Goal: Task Accomplishment & Management: Use online tool/utility

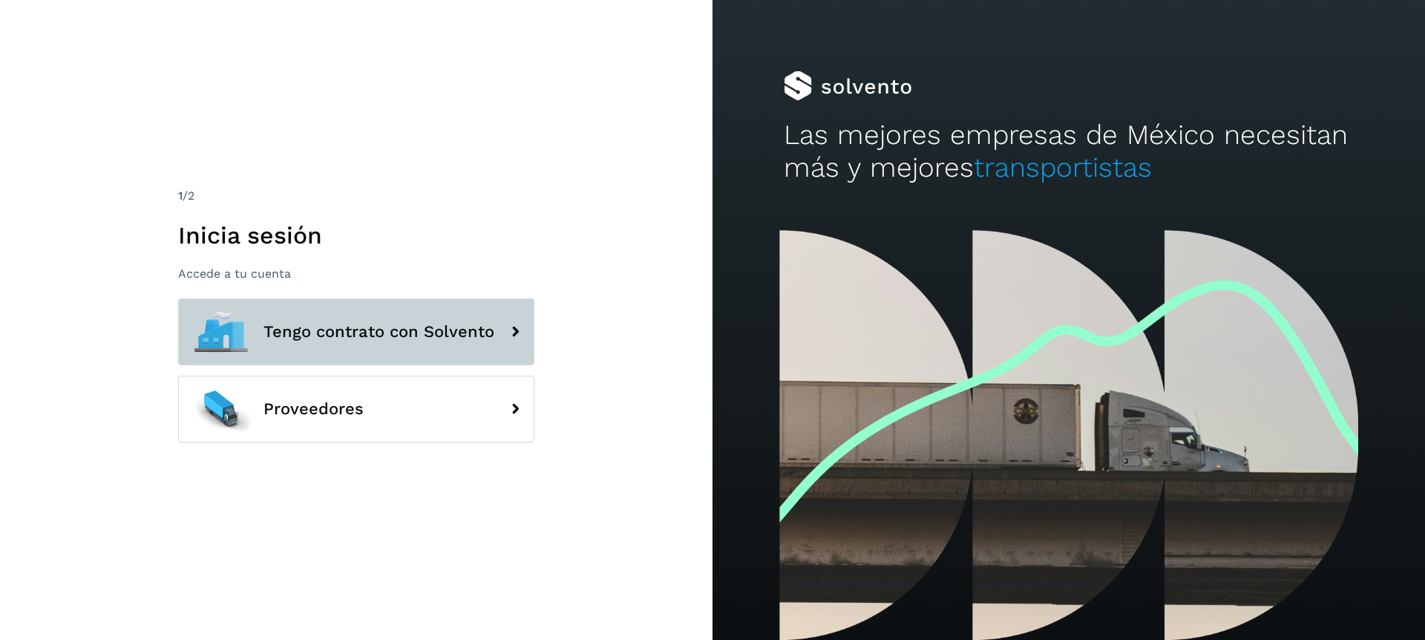
click at [318, 326] on span "Tengo contrato con Solvento" at bounding box center [379, 332] width 231 height 18
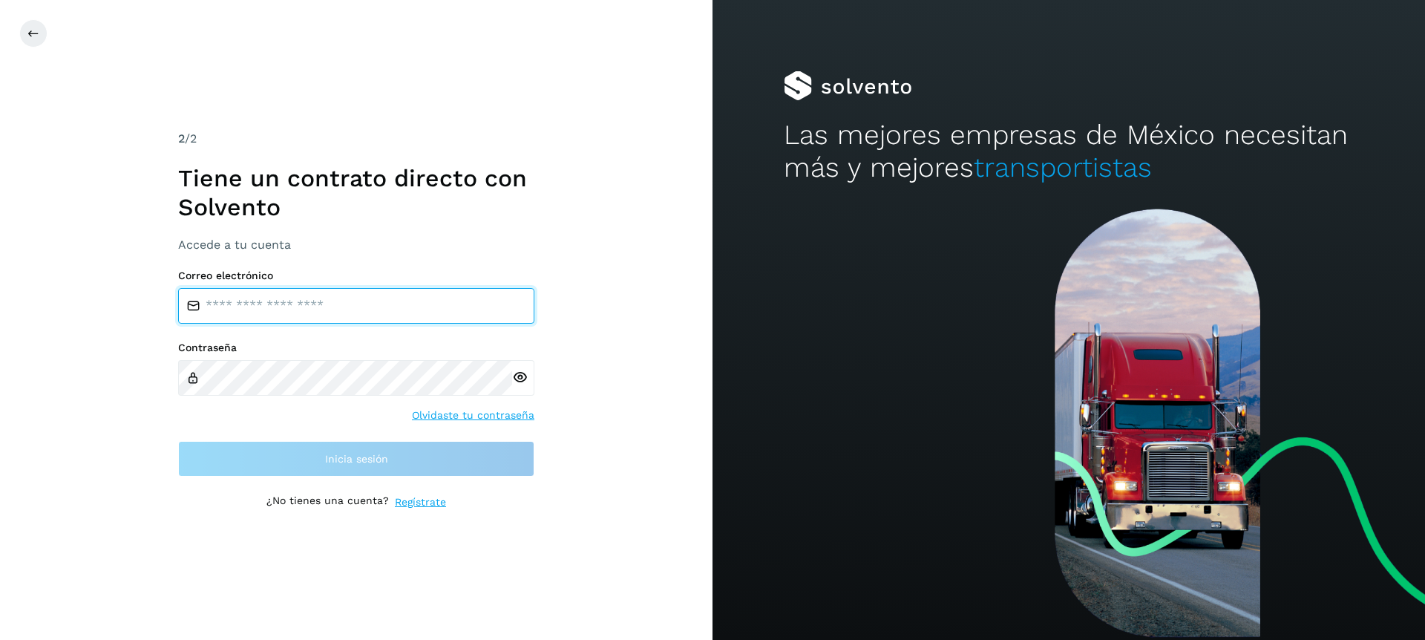
click at [321, 304] on input "email" at bounding box center [356, 306] width 356 height 36
type input "**********"
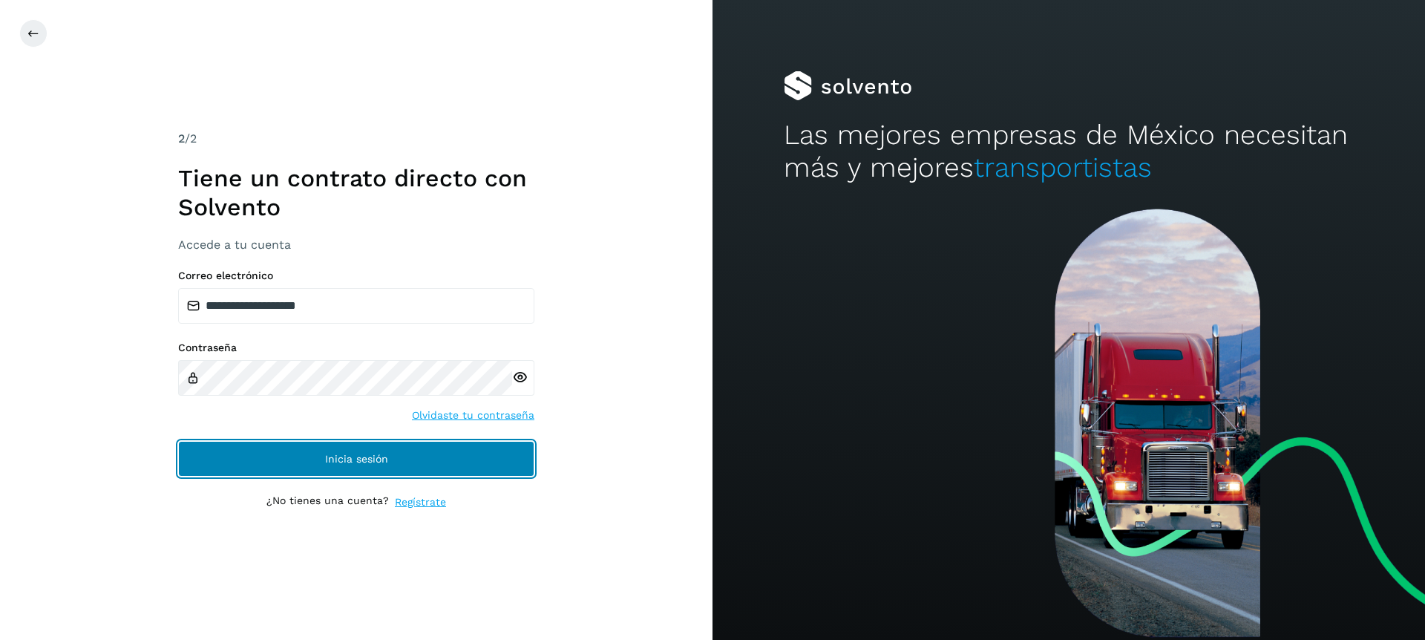
click at [377, 458] on span "Inicia sesión" at bounding box center [356, 459] width 63 height 10
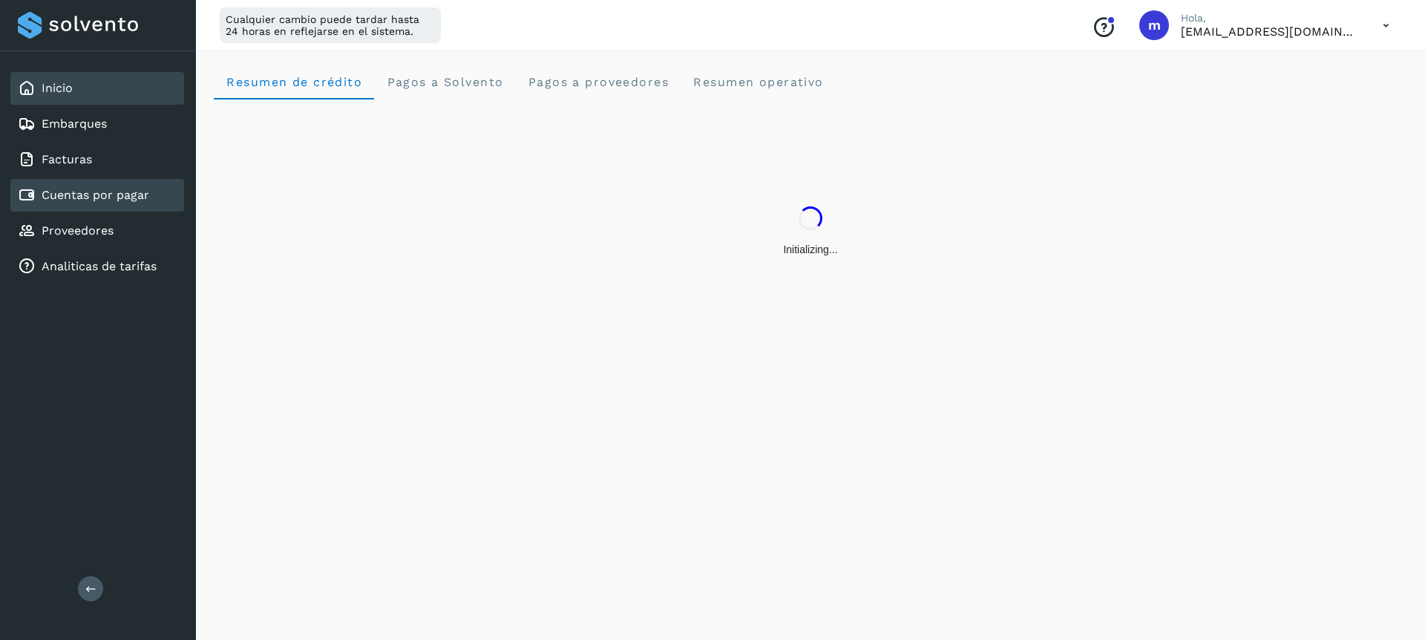
click at [129, 200] on link "Cuentas por pagar" at bounding box center [96, 195] width 108 height 14
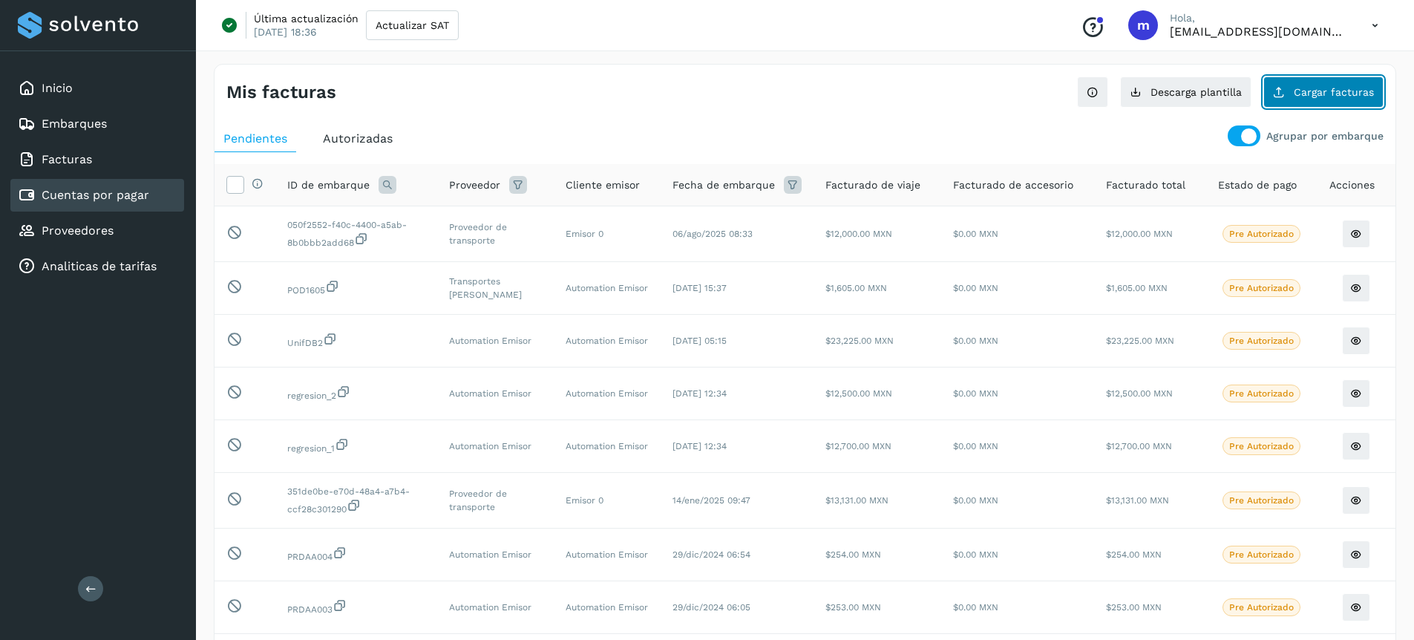
click at [1324, 97] on span "Cargar facturas" at bounding box center [1334, 92] width 80 height 10
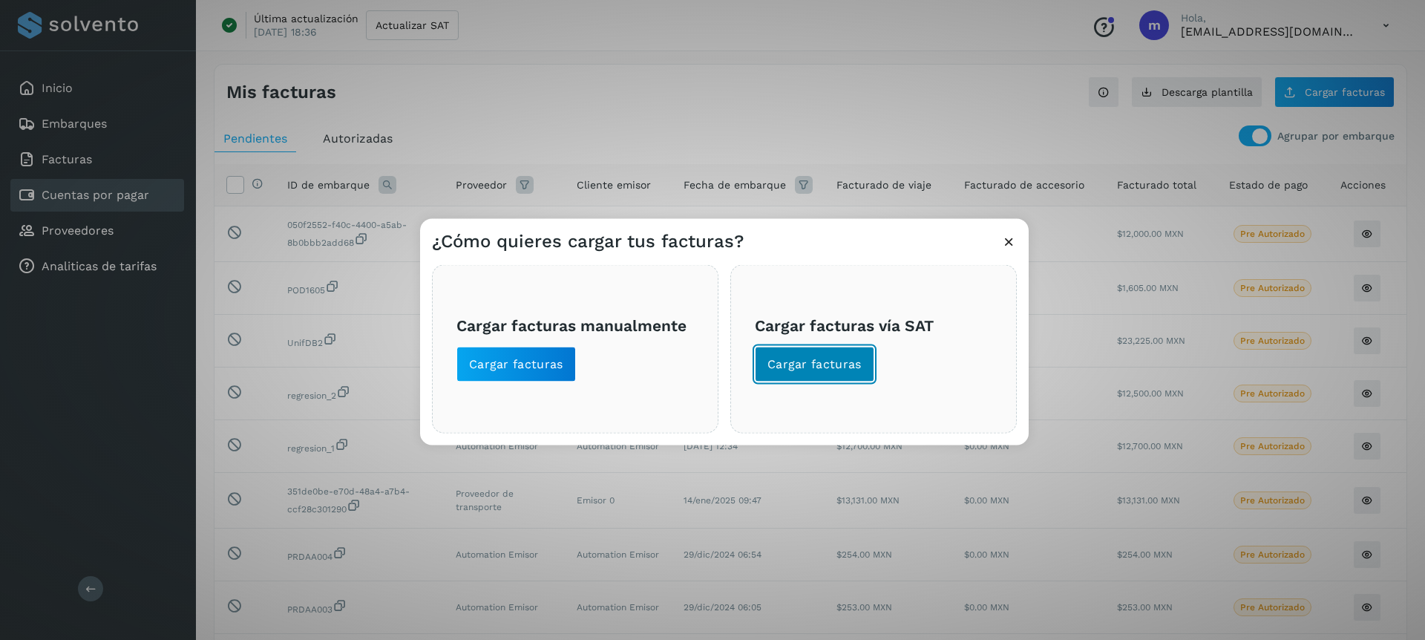
click at [818, 365] on span "Cargar facturas" at bounding box center [815, 364] width 94 height 16
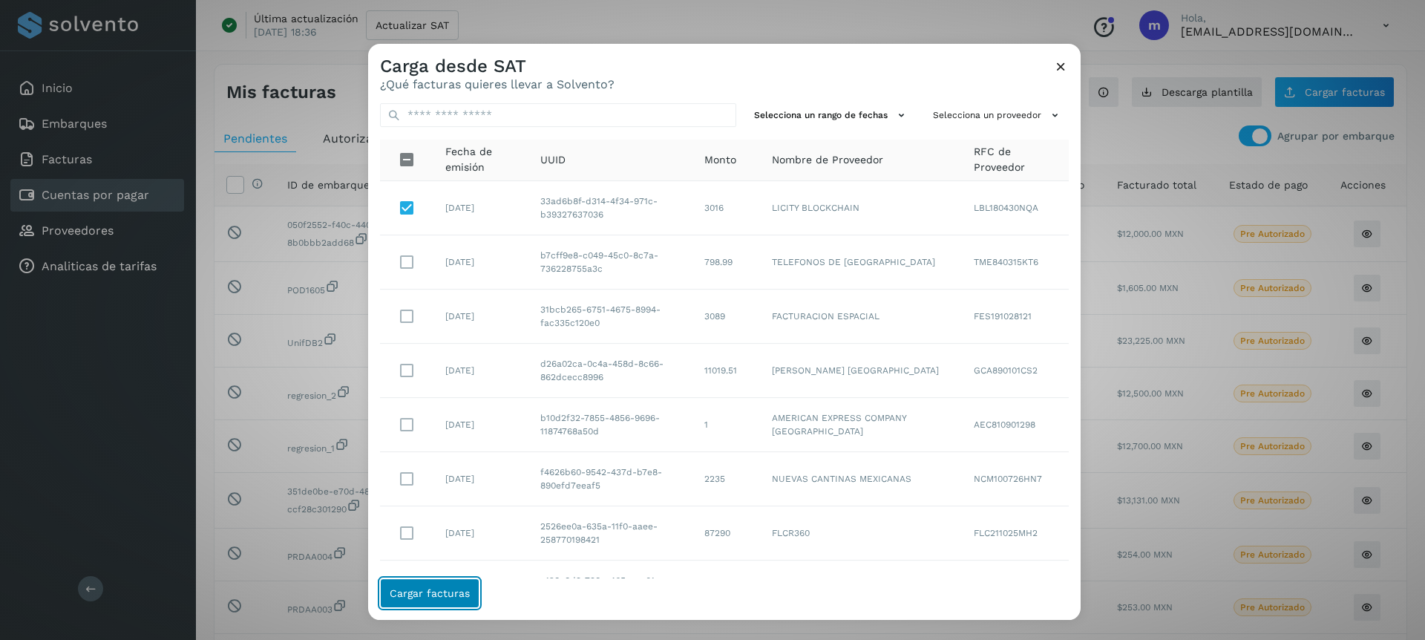
click at [436, 601] on button "Cargar facturas" at bounding box center [429, 593] width 99 height 30
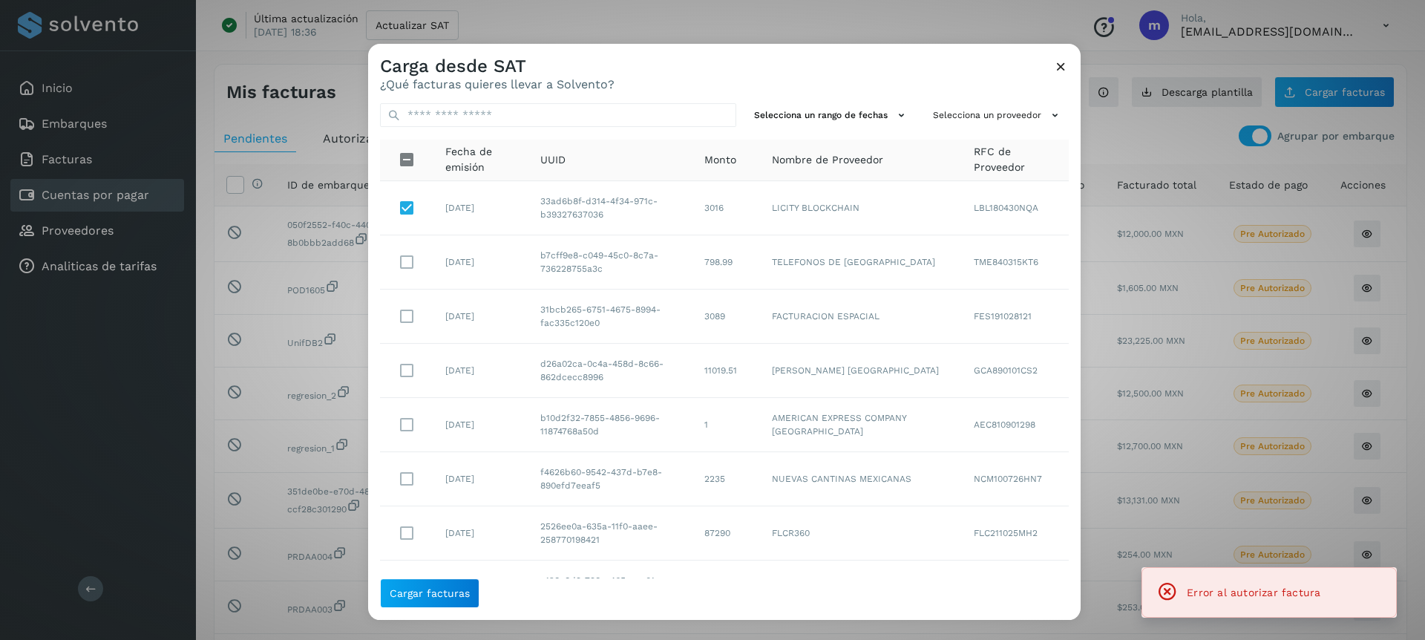
click at [1064, 65] on icon at bounding box center [1061, 67] width 16 height 16
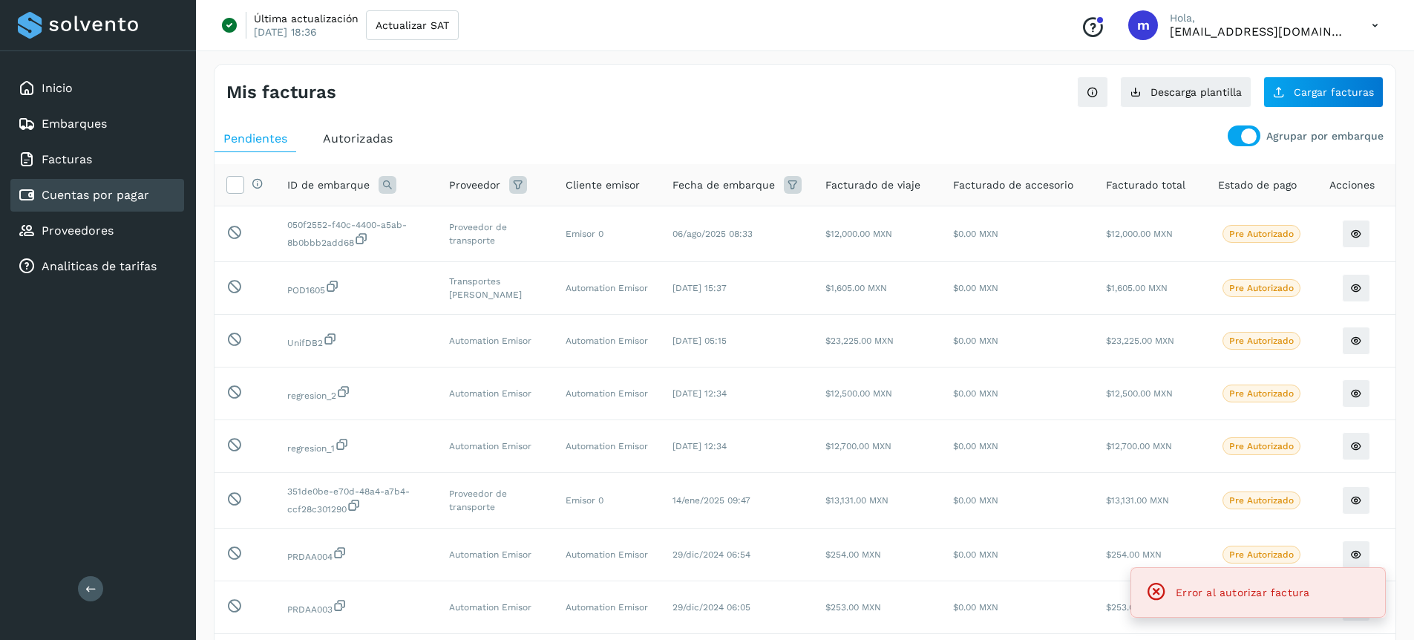
click at [1374, 14] on icon at bounding box center [1375, 25] width 30 height 30
click at [1260, 100] on div "Cerrar sesión" at bounding box center [1301, 96] width 177 height 28
